Goal: Task Accomplishment & Management: Manage account settings

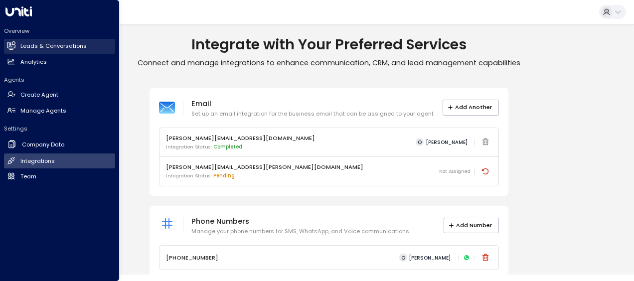
click at [33, 47] on h2 "Leads & Conversations" at bounding box center [53, 46] width 66 height 8
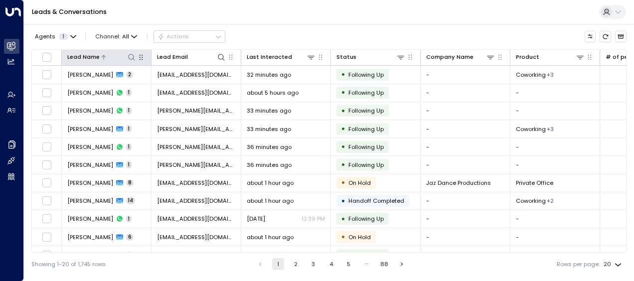
click at [133, 59] on icon at bounding box center [132, 57] width 8 height 8
type input "**********"
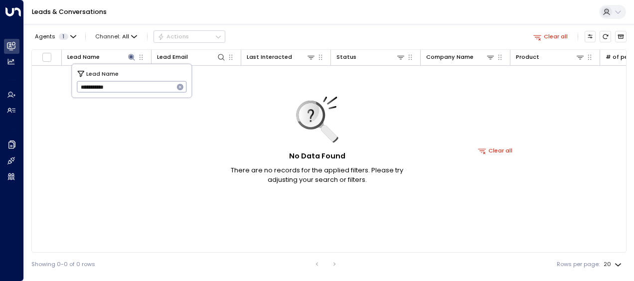
click at [178, 86] on icon "button" at bounding box center [180, 87] width 6 height 6
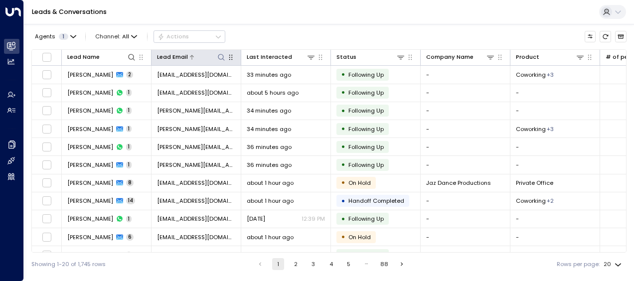
click at [221, 56] on icon at bounding box center [221, 57] width 8 height 8
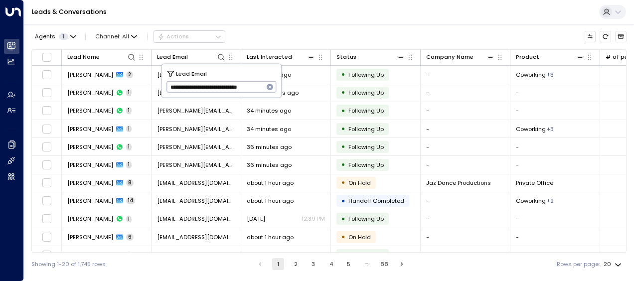
scroll to position [0, 12]
type input "**********"
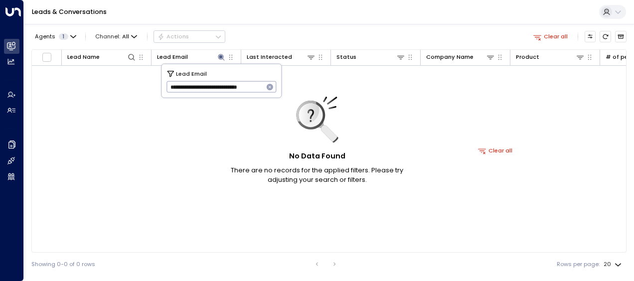
click at [269, 86] on icon "button" at bounding box center [270, 87] width 6 height 6
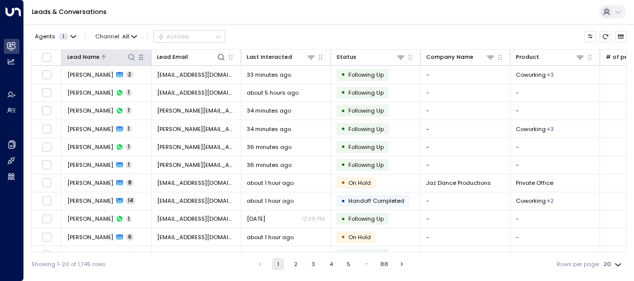
click at [132, 57] on icon at bounding box center [132, 57] width 8 height 8
type input "**********"
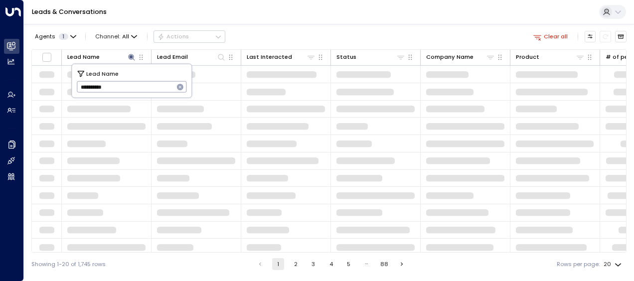
click at [289, 28] on div "Agents 1 Channel: All Actions Clear all" at bounding box center [328, 36] width 595 height 17
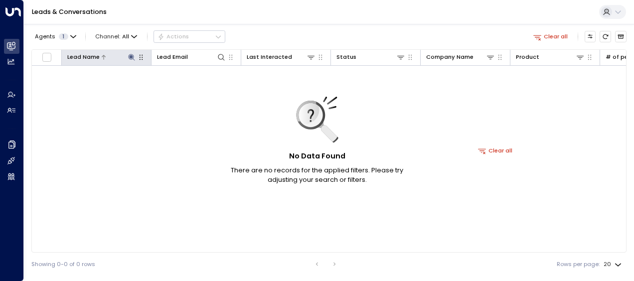
click at [129, 56] on icon at bounding box center [132, 57] width 8 height 8
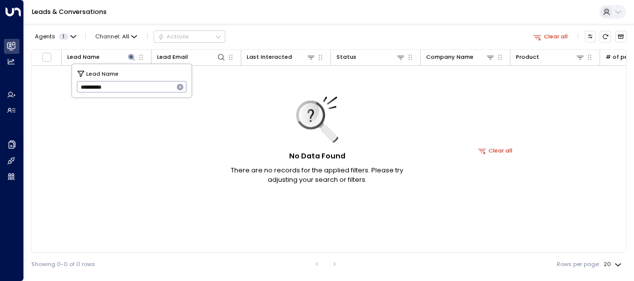
click at [179, 88] on icon "button" at bounding box center [180, 87] width 6 height 6
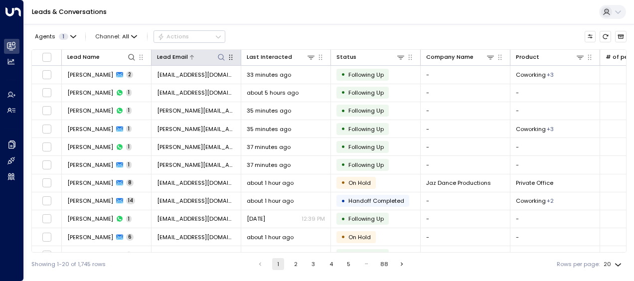
click at [223, 54] on icon at bounding box center [221, 57] width 8 height 8
click at [66, 37] on span "1" at bounding box center [63, 36] width 9 height 6
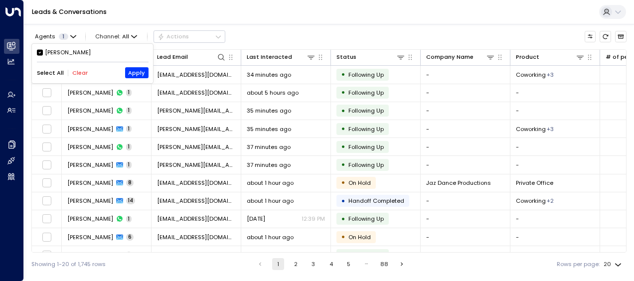
click at [73, 34] on div at bounding box center [317, 140] width 634 height 281
click at [137, 32] on span "Channel: All" at bounding box center [116, 36] width 48 height 11
click at [130, 36] on div at bounding box center [317, 140] width 634 height 281
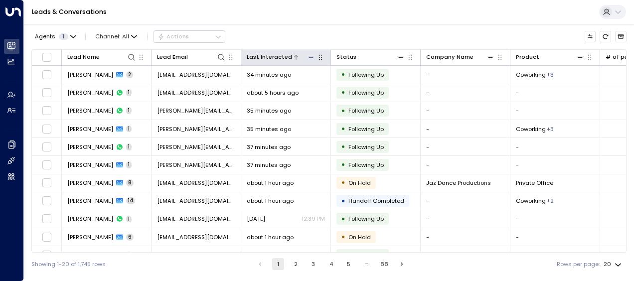
click at [293, 58] on icon at bounding box center [296, 57] width 6 height 6
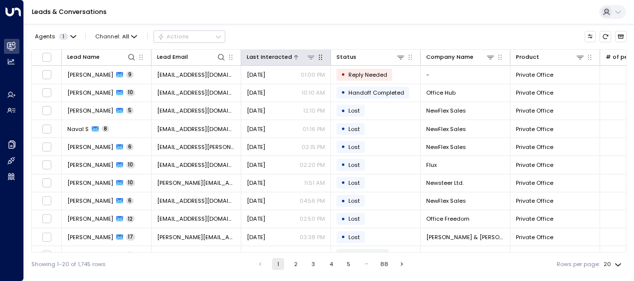
click at [293, 58] on icon at bounding box center [296, 57] width 6 height 6
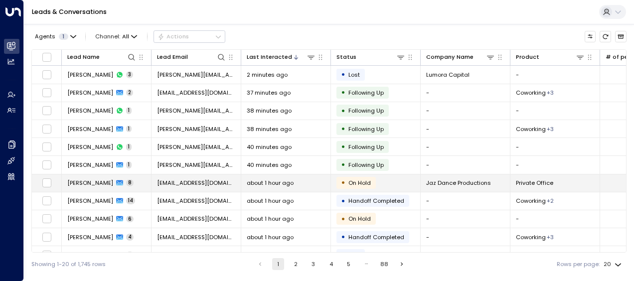
scroll to position [0, 337]
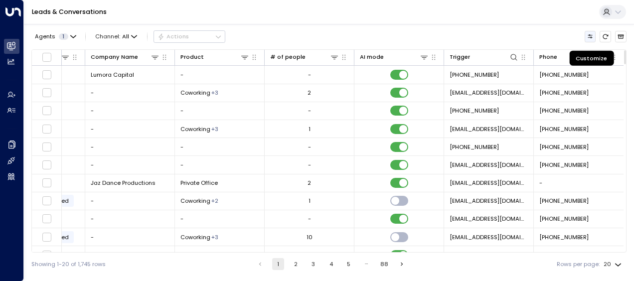
click at [592, 36] on icon "Customize" at bounding box center [590, 36] width 6 height 6
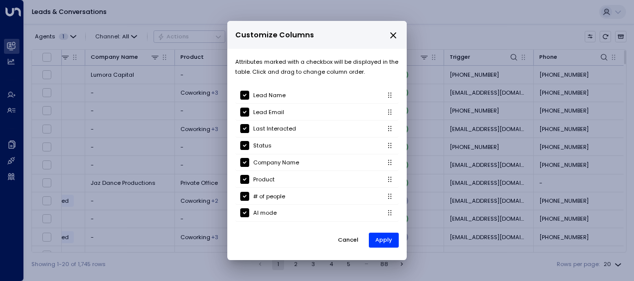
click at [392, 33] on icon "close" at bounding box center [393, 35] width 9 height 9
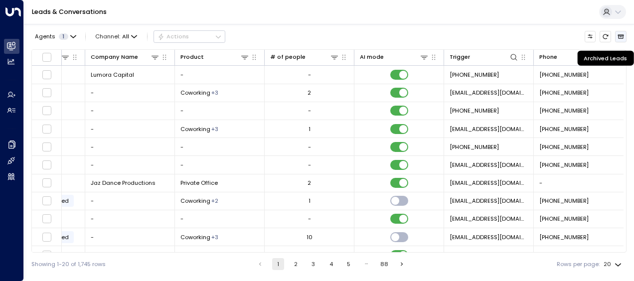
click at [622, 36] on icon "Archived Leads" at bounding box center [621, 36] width 6 height 4
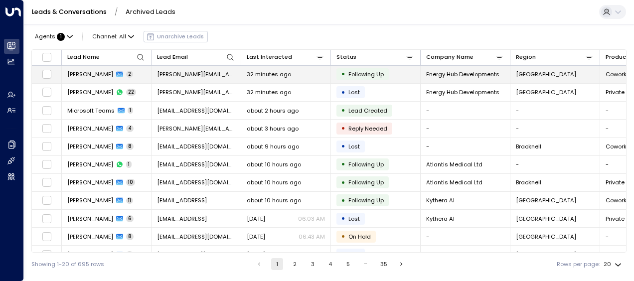
click at [125, 74] on td "[PERSON_NAME] 2" at bounding box center [107, 74] width 90 height 17
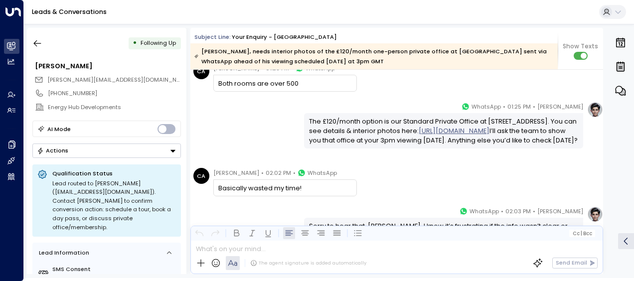
scroll to position [1489, 0]
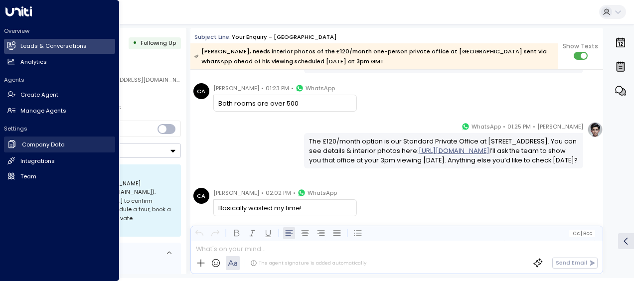
click at [41, 146] on h2 "Company Data" at bounding box center [43, 145] width 43 height 8
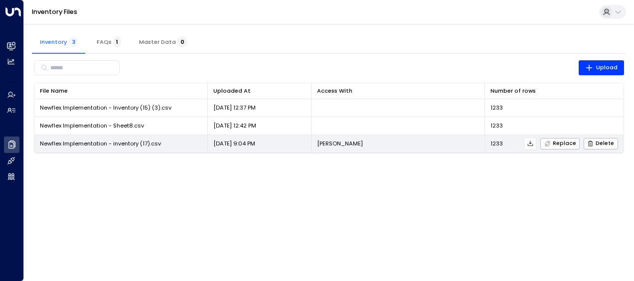
click at [120, 146] on span "Newflex Implementation - inventory (17).csv" at bounding box center [100, 144] width 121 height 8
click at [534, 143] on icon at bounding box center [530, 143] width 7 height 7
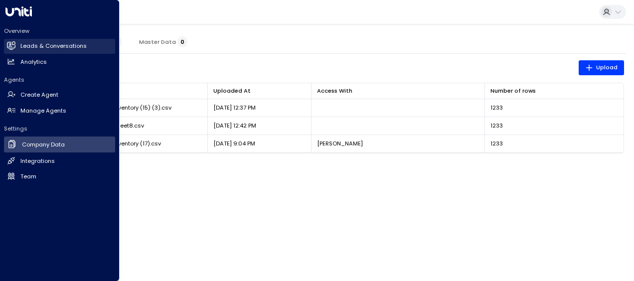
click at [52, 46] on h2 "Leads & Conversations" at bounding box center [53, 46] width 66 height 8
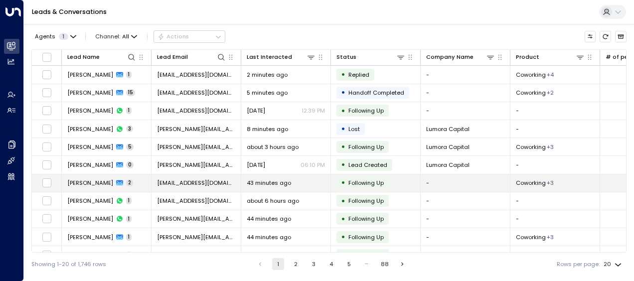
scroll to position [0, 337]
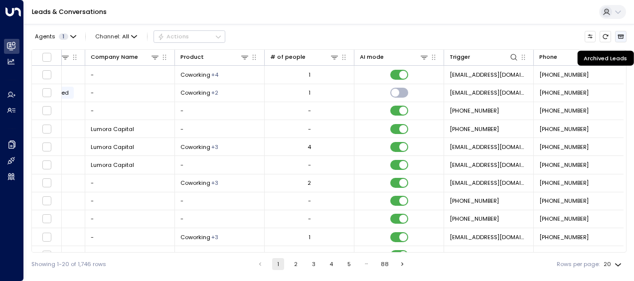
click at [624, 37] on icon "Archived Leads" at bounding box center [621, 36] width 6 height 6
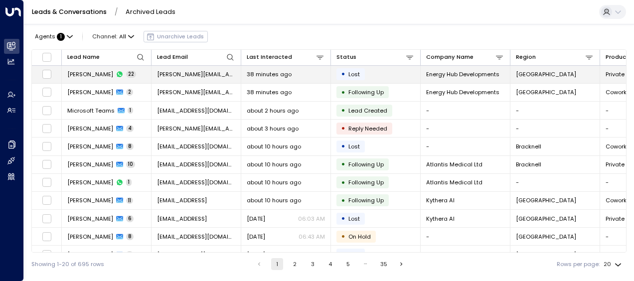
click at [140, 66] on td "[PERSON_NAME] 22" at bounding box center [107, 74] width 90 height 17
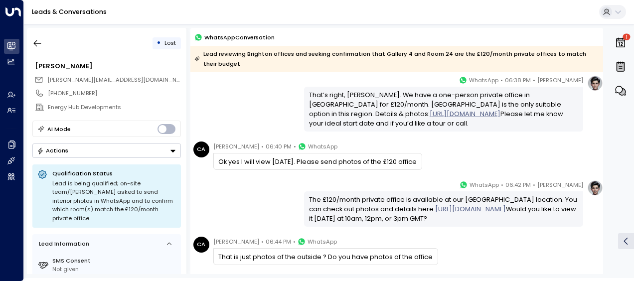
scroll to position [250, 0]
